Goal: Use online tool/utility: Utilize a website feature to perform a specific function

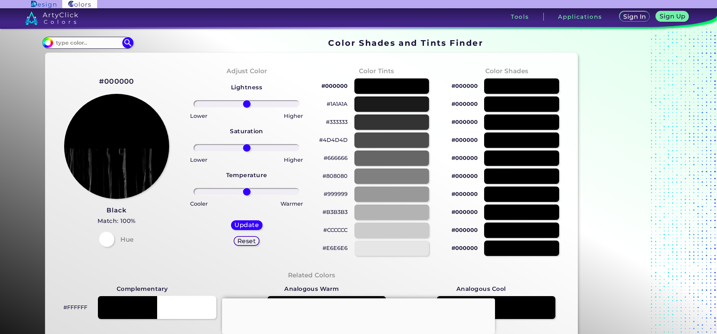
click at [123, 80] on h2 "#000000" at bounding box center [116, 82] width 35 height 10
click at [103, 154] on img at bounding box center [116, 146] width 106 height 106
click at [104, 84] on h2 "#000000" at bounding box center [116, 82] width 35 height 10
click at [108, 247] on div "#000000 Black Match: 100% Hue" at bounding box center [116, 161] width 130 height 204
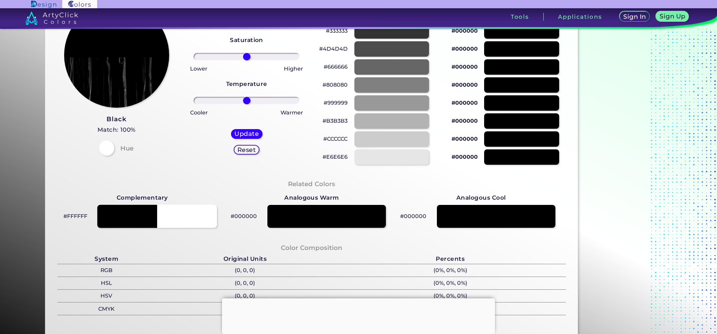
scroll to position [92, 0]
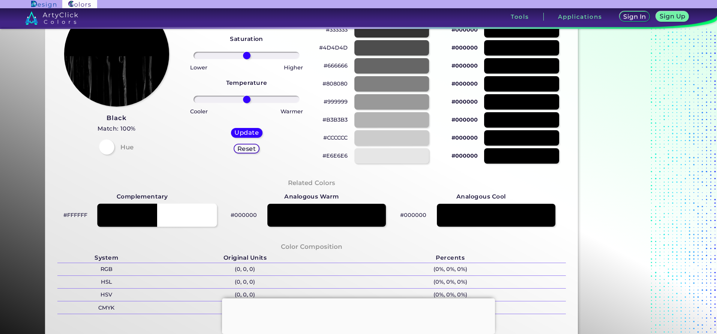
click at [122, 213] on div at bounding box center [158, 215] width 120 height 23
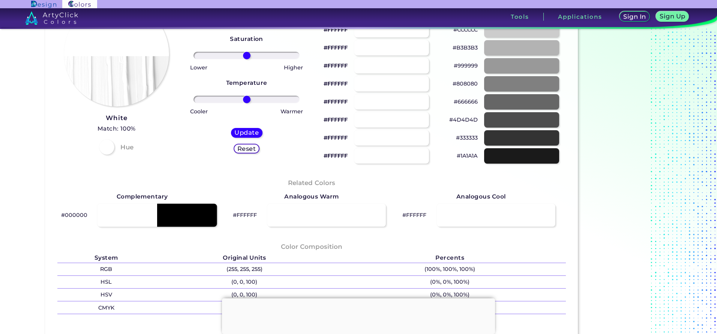
click at [122, 213] on div at bounding box center [158, 215] width 120 height 23
type input "#000000"
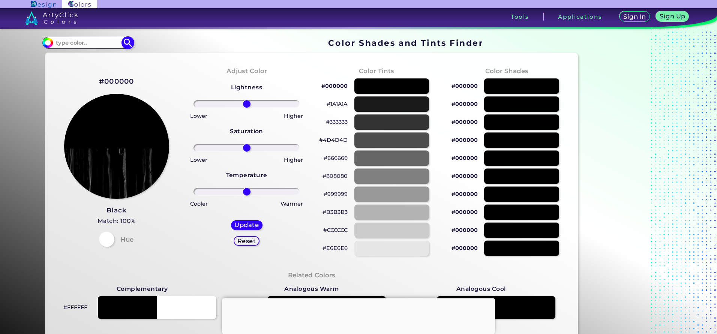
click at [94, 46] on input at bounding box center [88, 43] width 70 height 10
paste input "#F6F1EE"
type input "#F6F1EE"
click at [128, 42] on img at bounding box center [128, 42] width 13 height 13
type input "#f6f1ee"
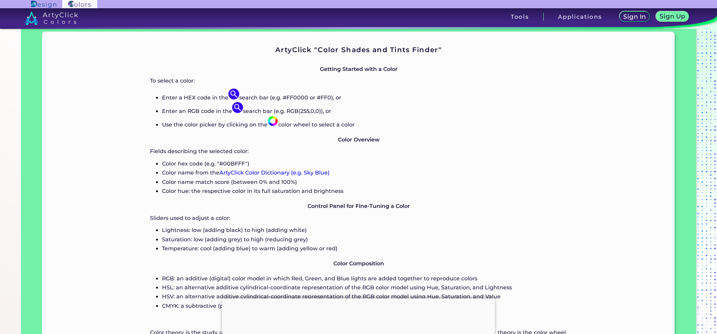
scroll to position [590, 0]
